Goal: Task Accomplishment & Management: Manage account settings

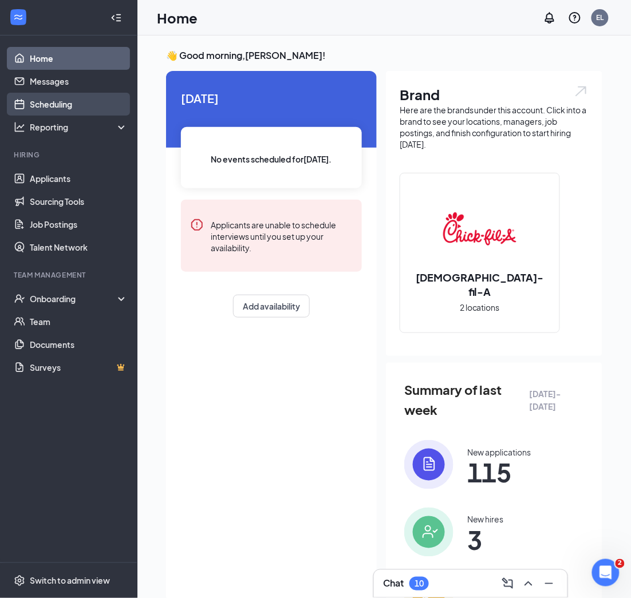
click at [78, 103] on link "Scheduling" at bounding box center [79, 104] width 98 height 23
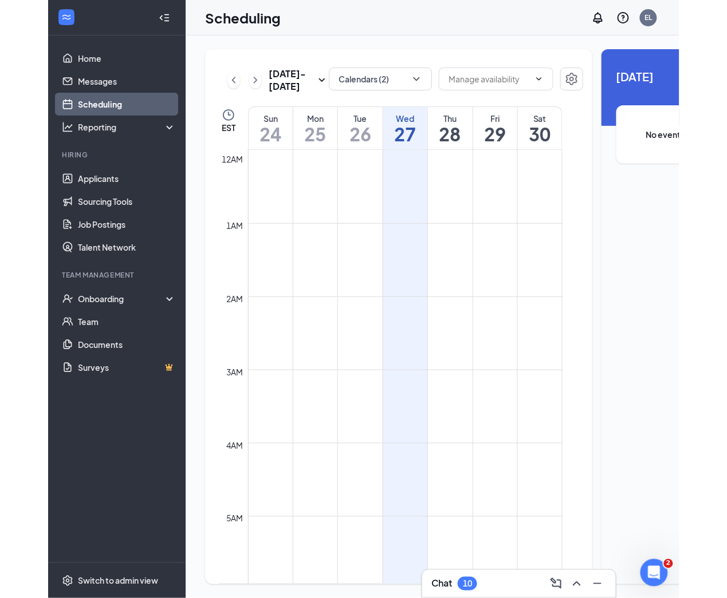
scroll to position [562, 0]
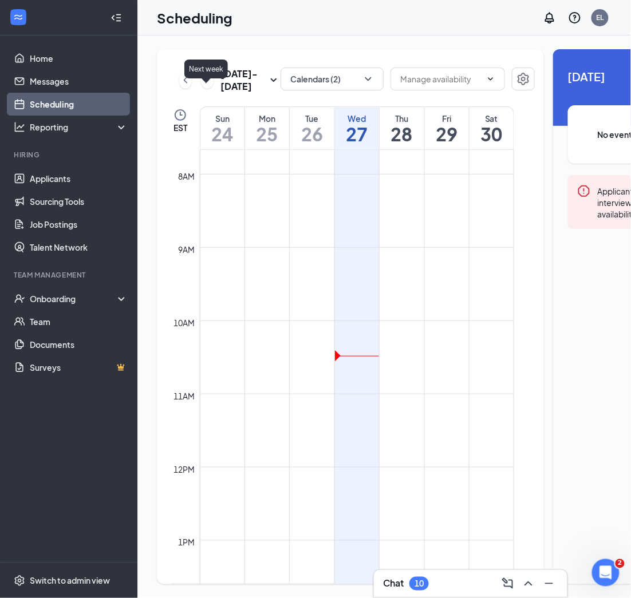
click at [205, 87] on icon "ChevronRight" at bounding box center [207, 80] width 11 height 14
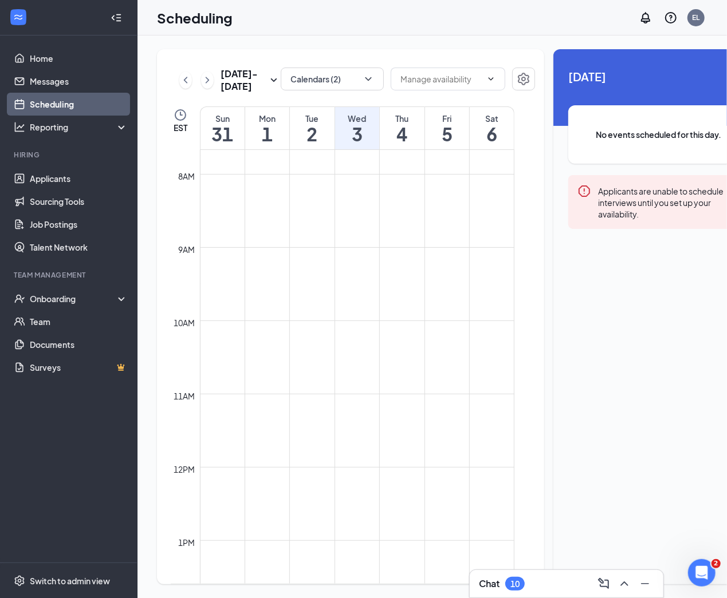
click at [451, 211] on td at bounding box center [357, 201] width 314 height 18
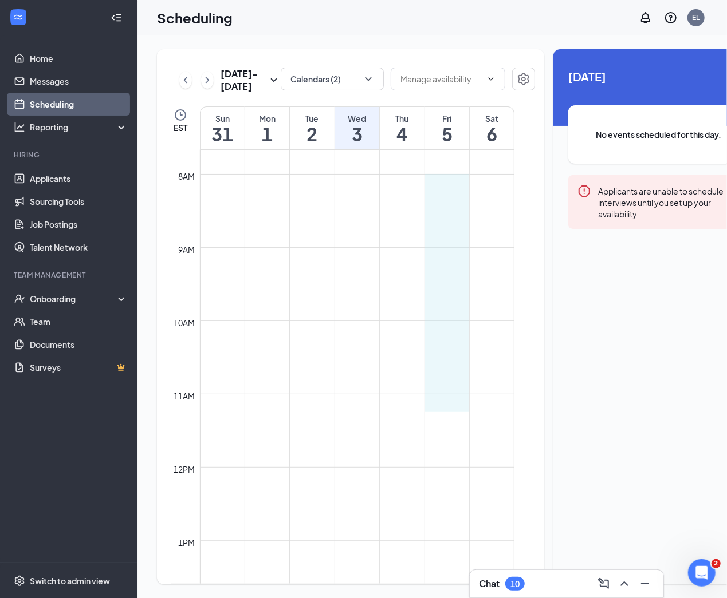
drag, startPoint x: 443, startPoint y: 202, endPoint x: 443, endPoint y: 411, distance: 209.0
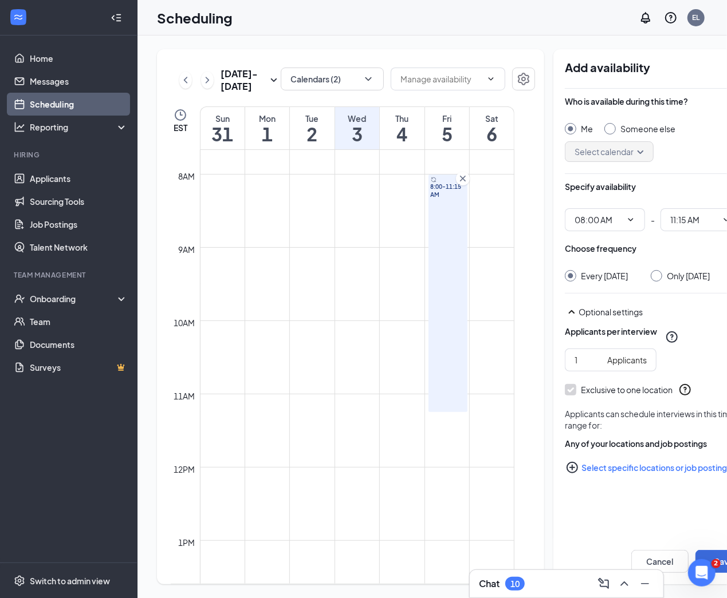
click at [604, 129] on div at bounding box center [609, 128] width 11 height 11
radio input "false"
radio input "true"
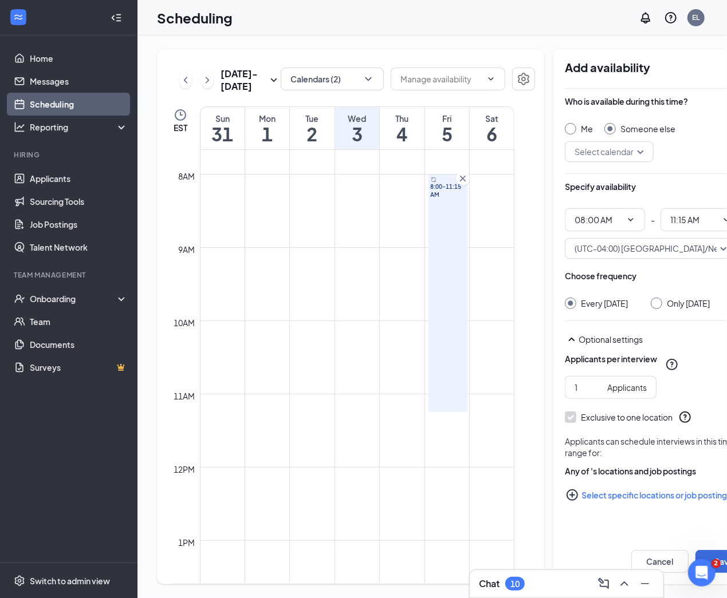
click at [601, 148] on input "search" at bounding box center [604, 151] width 67 height 19
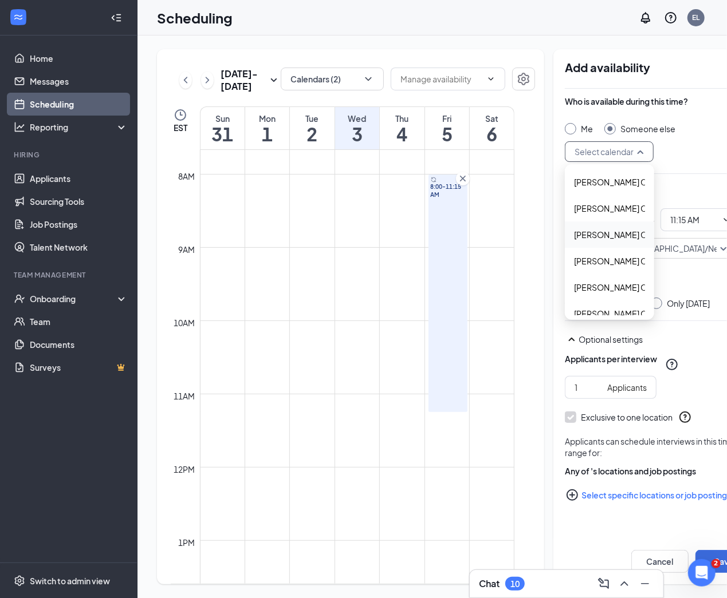
click at [590, 236] on span "[PERSON_NAME] Calendar" at bounding box center [624, 234] width 101 height 13
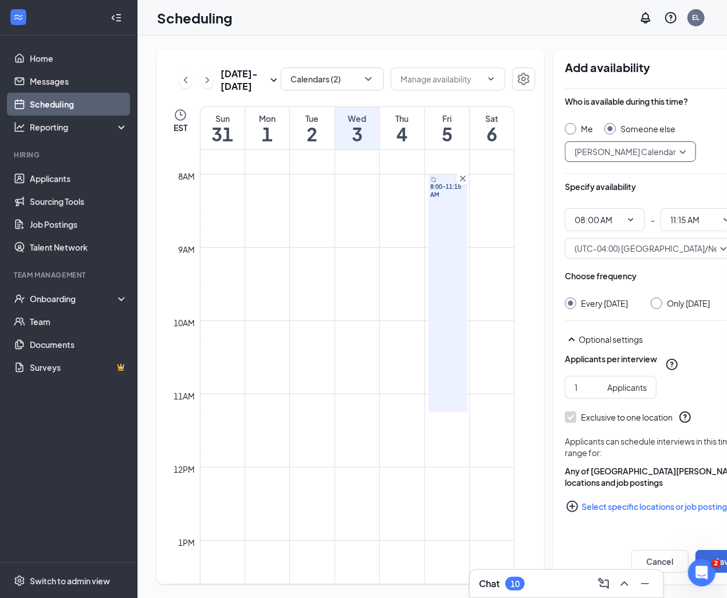
click at [592, 498] on button "Select specific locations or job postings" at bounding box center [659, 506] width 188 height 23
checkbox input "true"
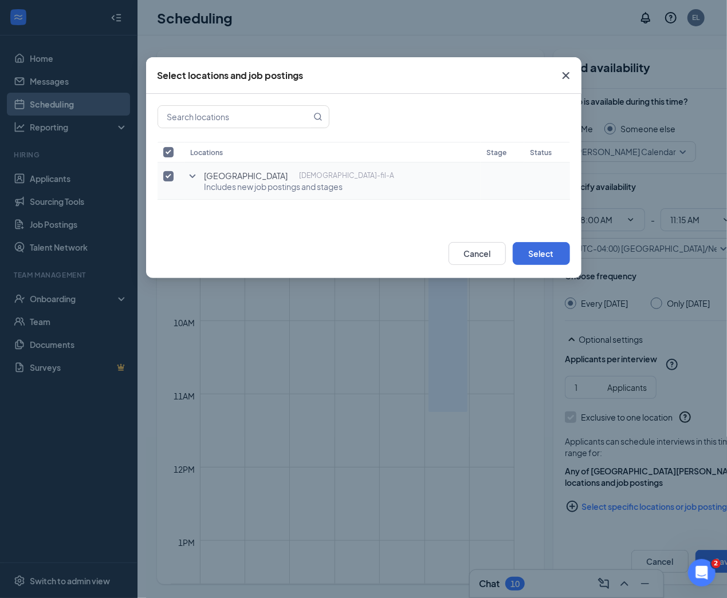
click at [191, 175] on icon "SmallChevronDown" at bounding box center [193, 177] width 14 height 14
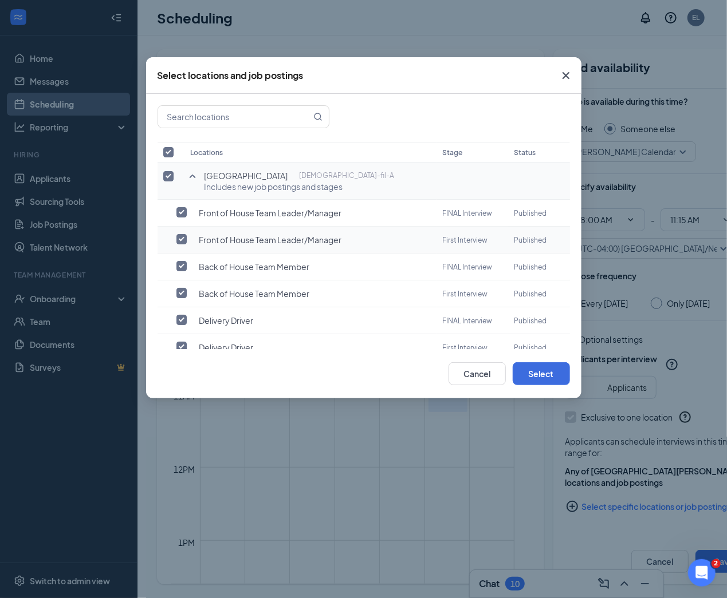
click at [183, 239] on input "checkbox" at bounding box center [181, 239] width 10 height 10
checkbox input "true"
checkbox input "false"
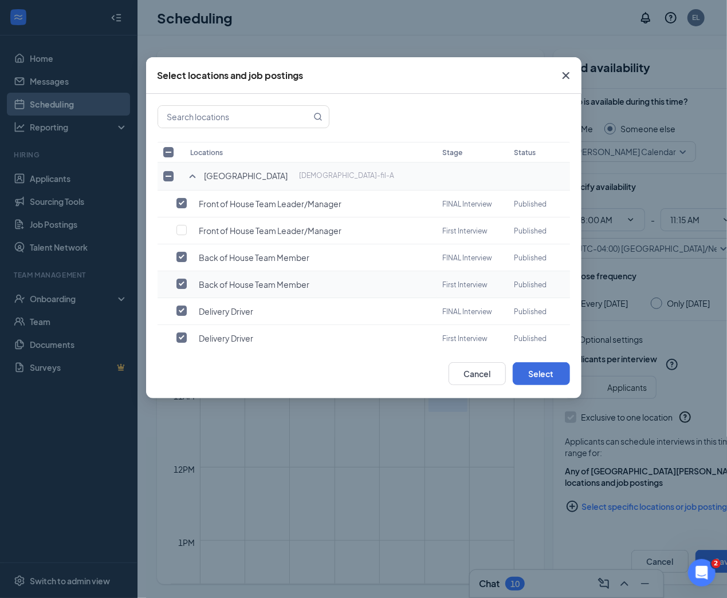
click at [174, 285] on td at bounding box center [170, 284] width 27 height 27
click at [179, 285] on input "checkbox" at bounding box center [181, 284] width 10 height 10
checkbox input "false"
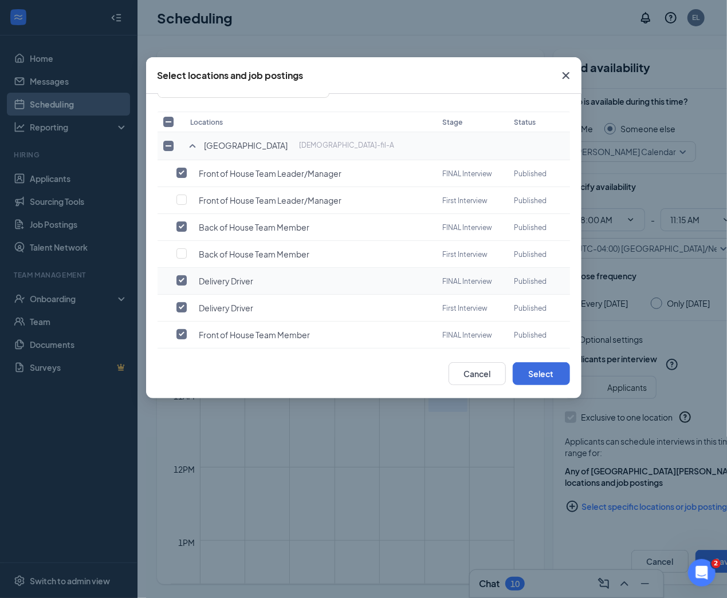
scroll to position [37, 0]
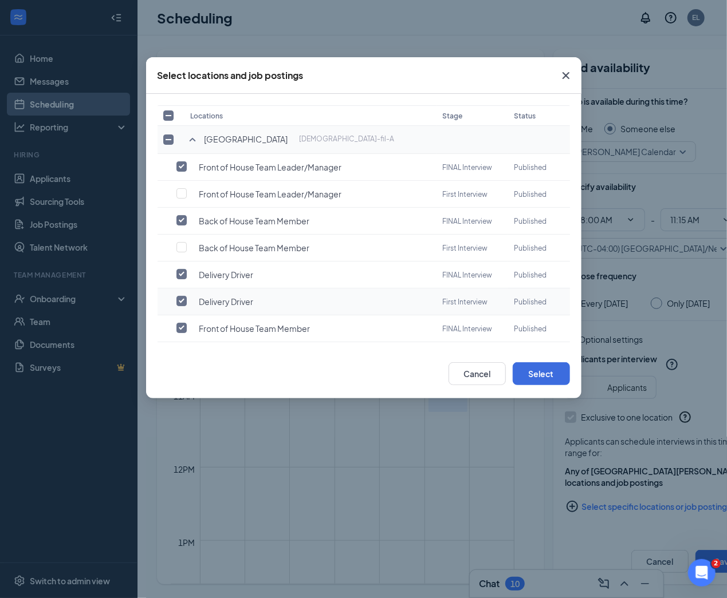
click at [181, 298] on input "checkbox" at bounding box center [181, 301] width 10 height 10
checkbox input "false"
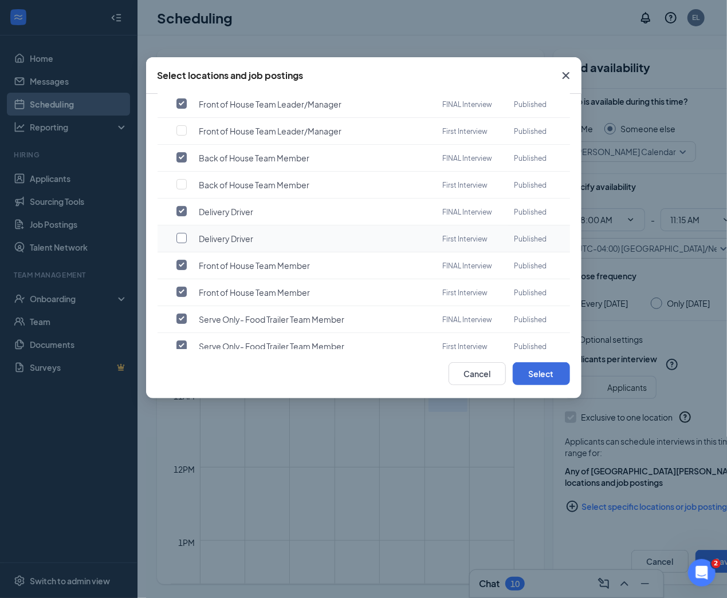
scroll to position [101, 0]
click at [181, 287] on input "checkbox" at bounding box center [181, 291] width 10 height 10
checkbox input "false"
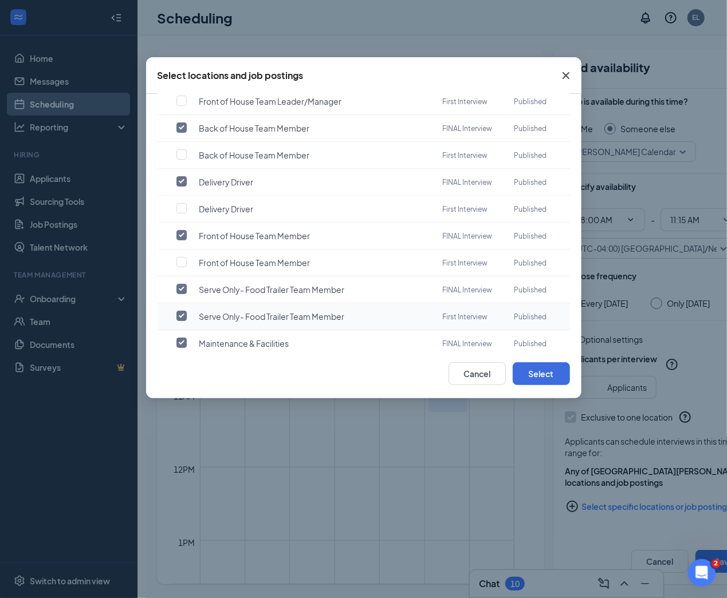
click at [181, 317] on input "checkbox" at bounding box center [181, 316] width 10 height 10
checkbox input "false"
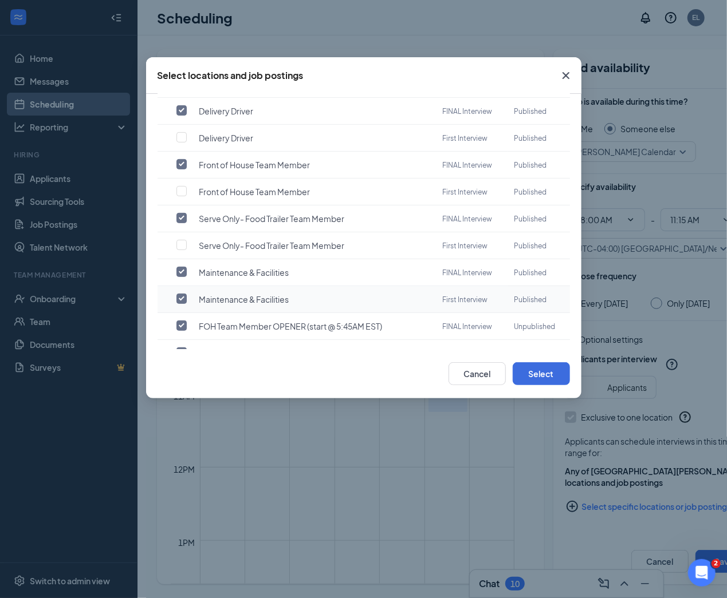
click at [178, 297] on input "checkbox" at bounding box center [181, 299] width 10 height 10
checkbox input "false"
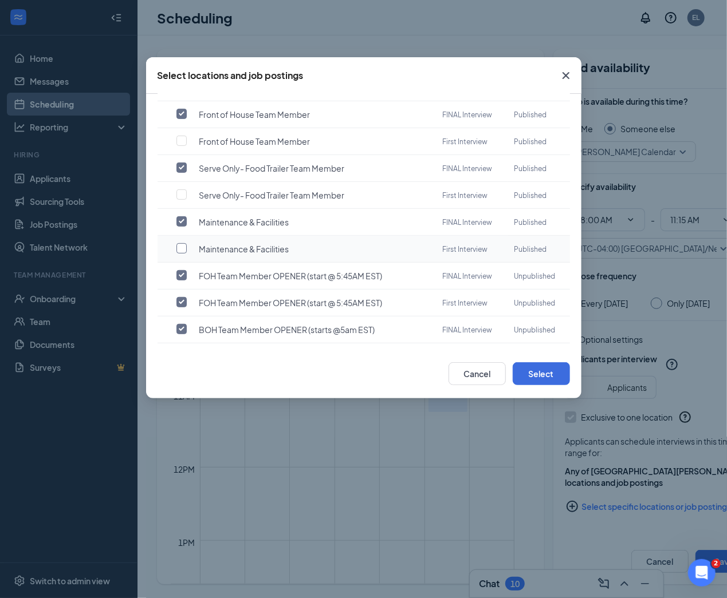
scroll to position [267, 0]
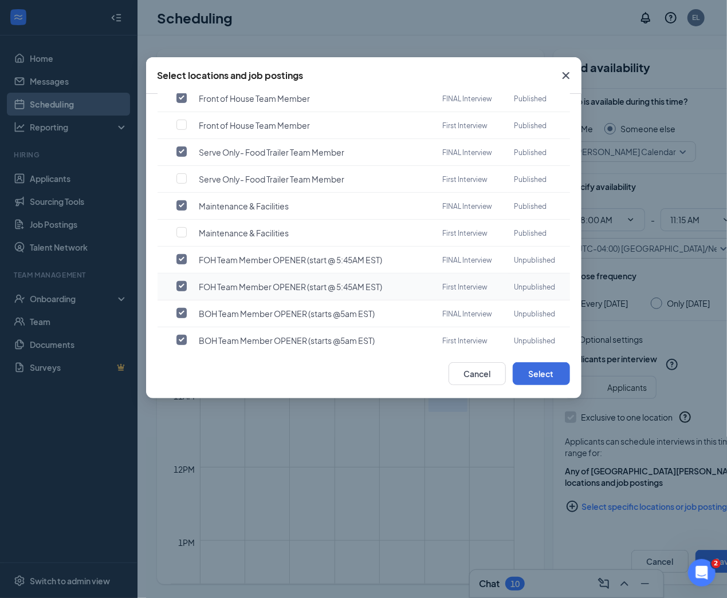
click at [183, 284] on input "checkbox" at bounding box center [181, 286] width 10 height 10
checkbox input "false"
click at [184, 336] on input "checkbox" at bounding box center [181, 340] width 10 height 10
checkbox input "false"
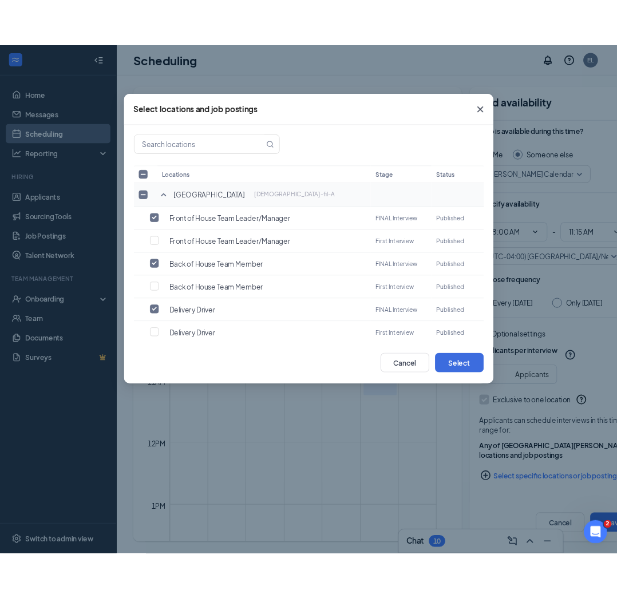
scroll to position [0, 0]
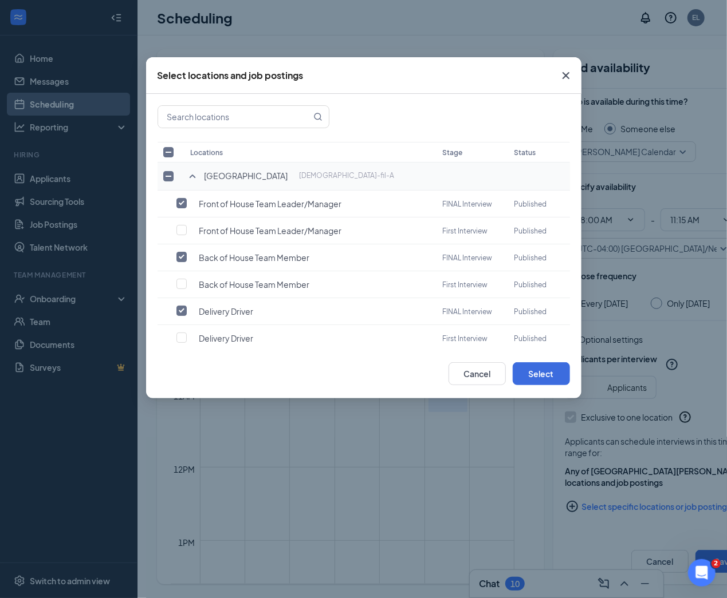
click at [566, 74] on icon "Cross" at bounding box center [565, 75] width 7 height 7
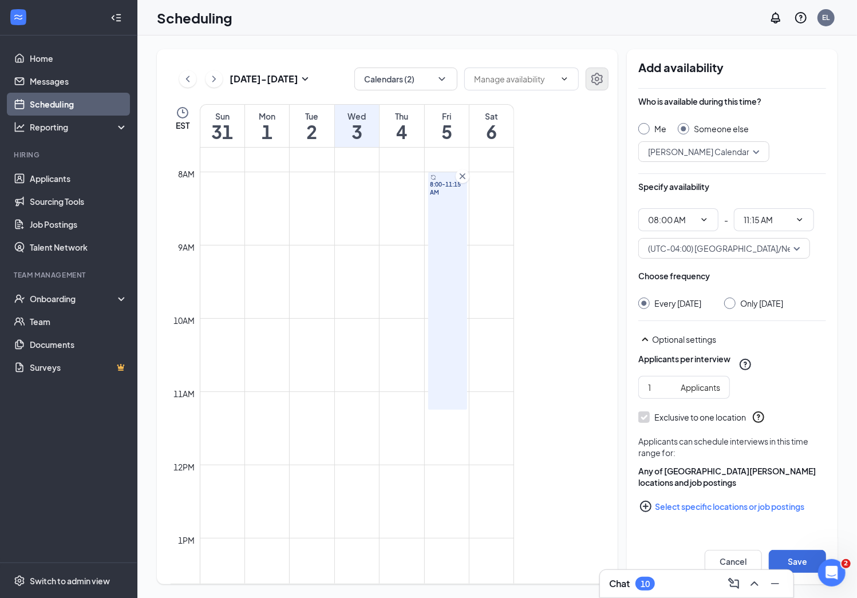
click at [598, 84] on icon "Settings" at bounding box center [597, 79] width 14 height 14
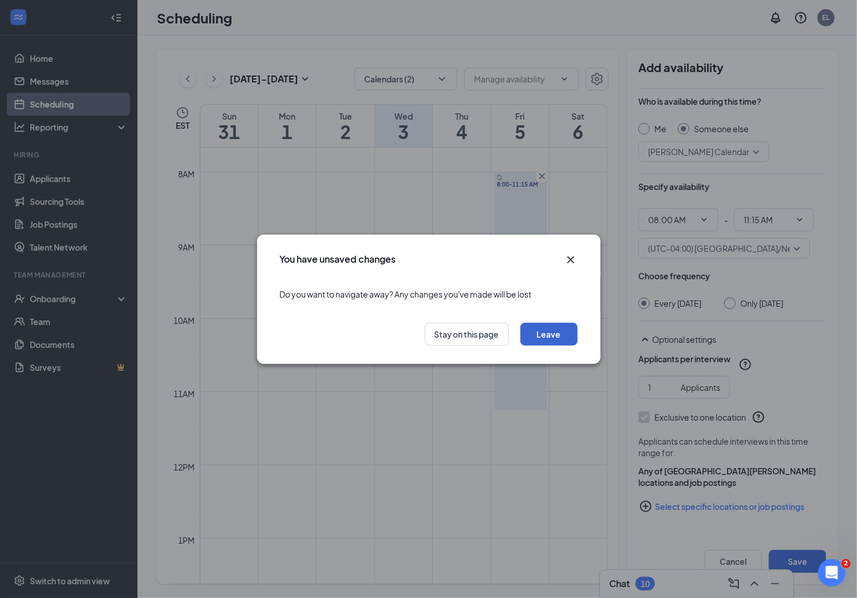
click at [557, 344] on button "Leave" at bounding box center [549, 334] width 57 height 23
